Goal: Task Accomplishment & Management: Use online tool/utility

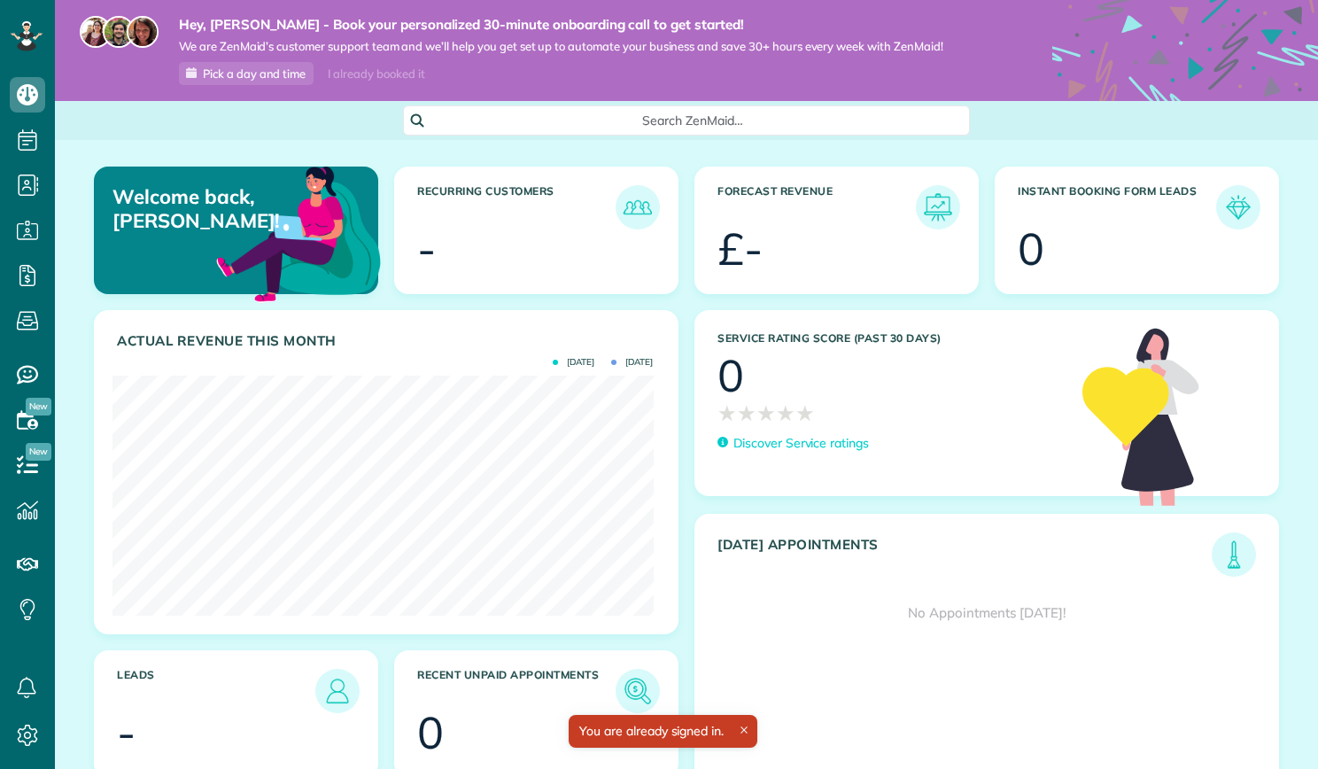
scroll to position [240, 540]
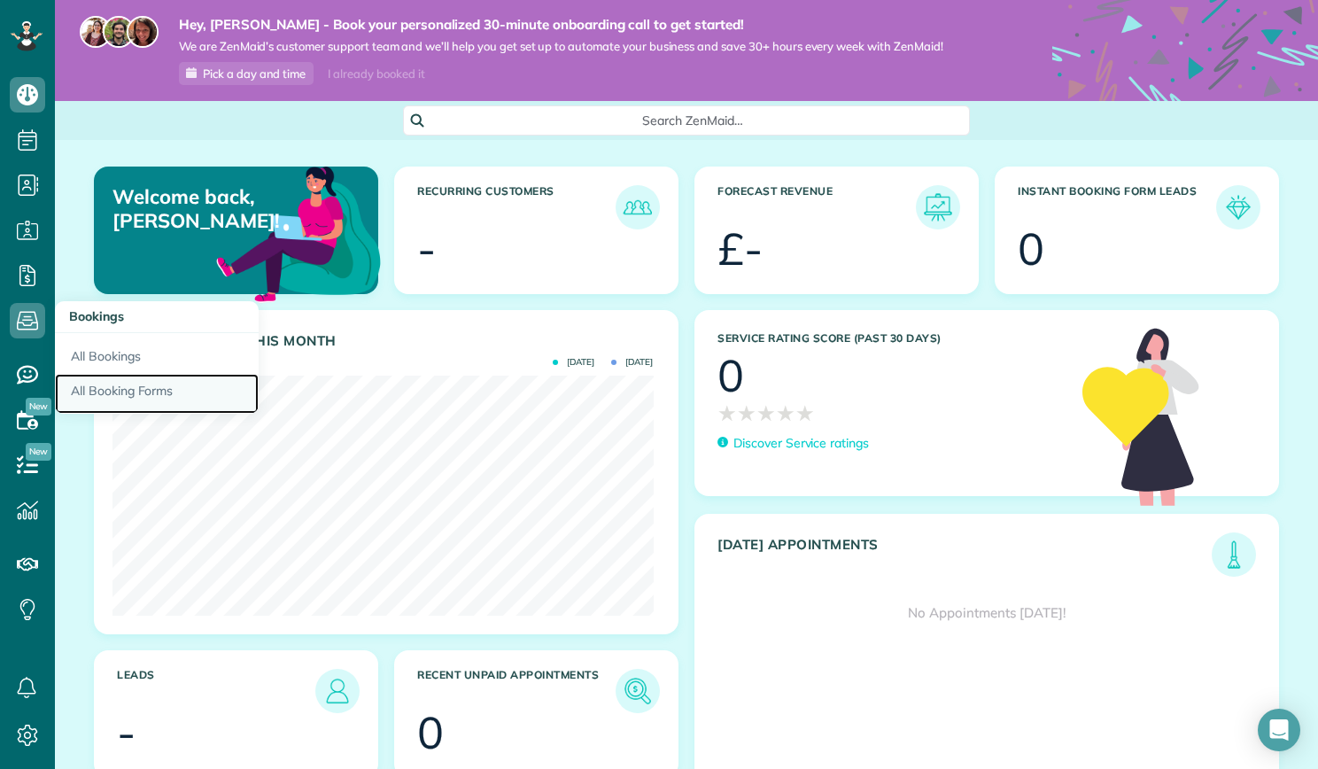
click at [112, 386] on link "All Booking Forms" at bounding box center [157, 394] width 204 height 41
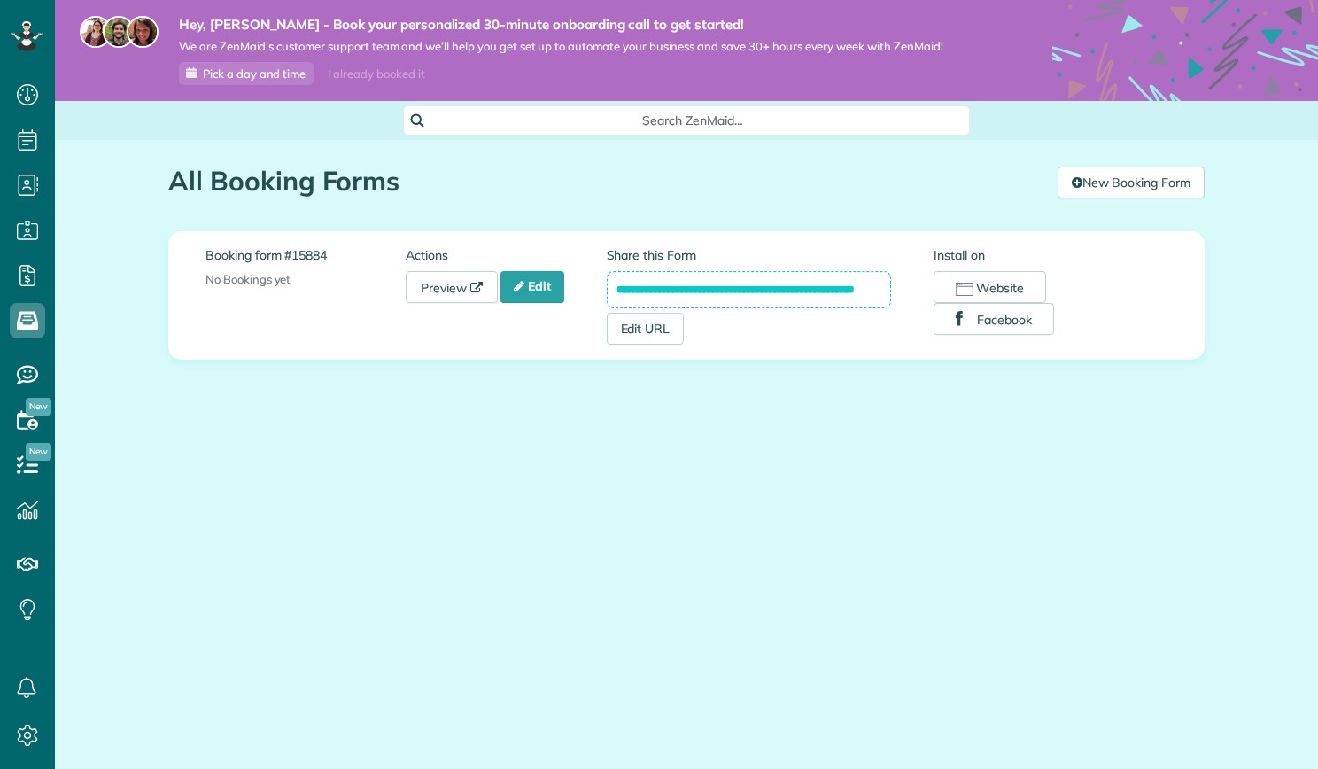
scroll to position [8, 8]
click at [1002, 288] on button "Website" at bounding box center [989, 287] width 112 height 32
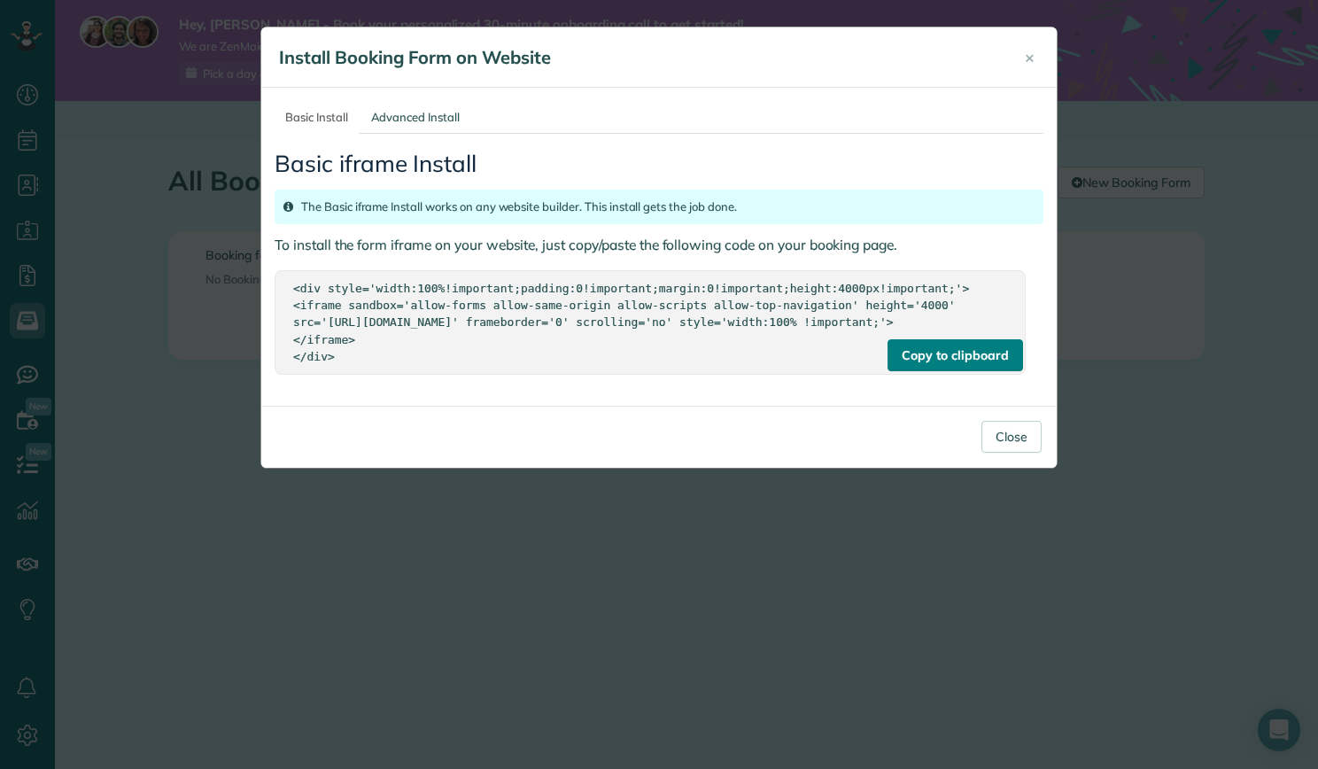
click at [956, 368] on div "Copy to clipboard" at bounding box center [954, 355] width 135 height 32
click at [364, 364] on div "<div style='width:100%!important;padding:0!important;margin:0!important;height:…" at bounding box center [650, 322] width 714 height 84
drag, startPoint x: 295, startPoint y: 289, endPoint x: 422, endPoint y: 390, distance: 162.6
click at [422, 374] on div "Copy to clipboard <div style='width:100%!important;padding:0!important;margin:0…" at bounding box center [650, 322] width 751 height 104
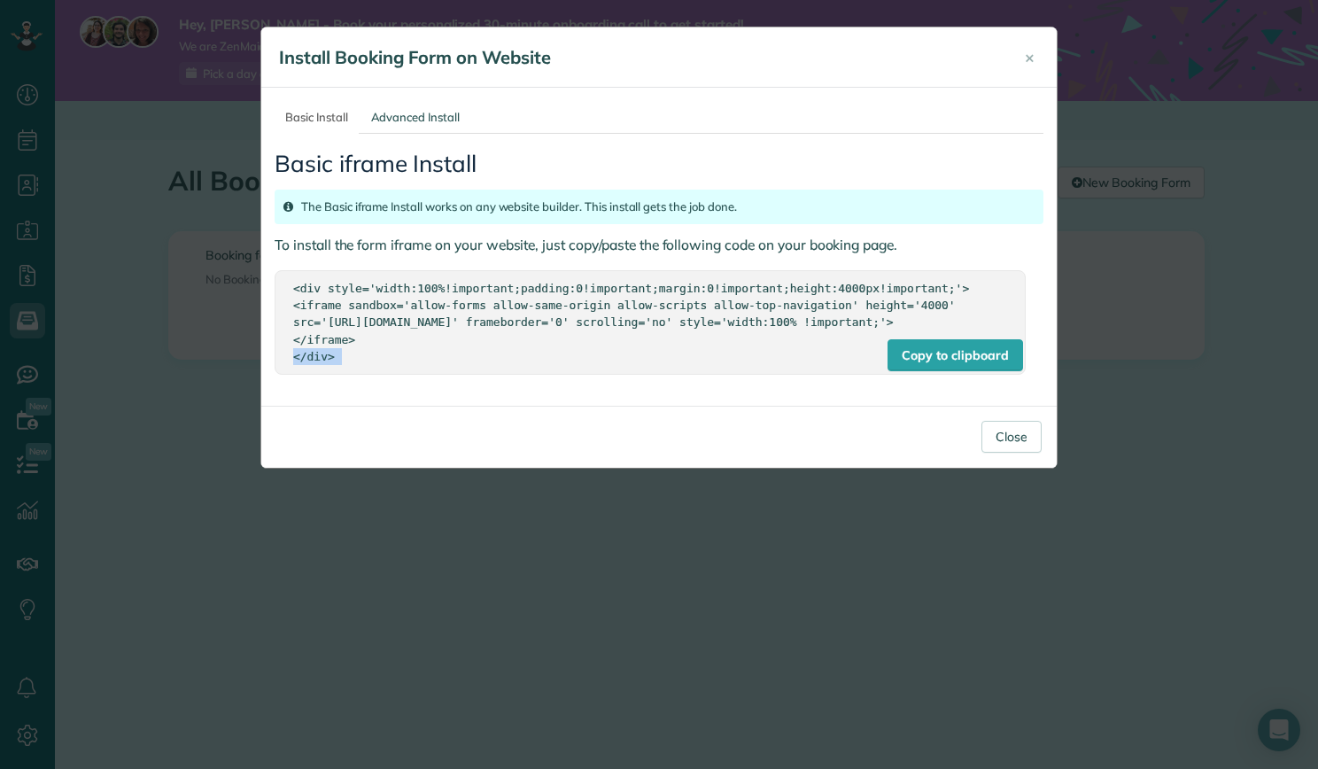
copy div "<div style='width:100%!important;padding:0!important;margin:0!important;height:…"
